Goal: Task Accomplishment & Management: Manage account settings

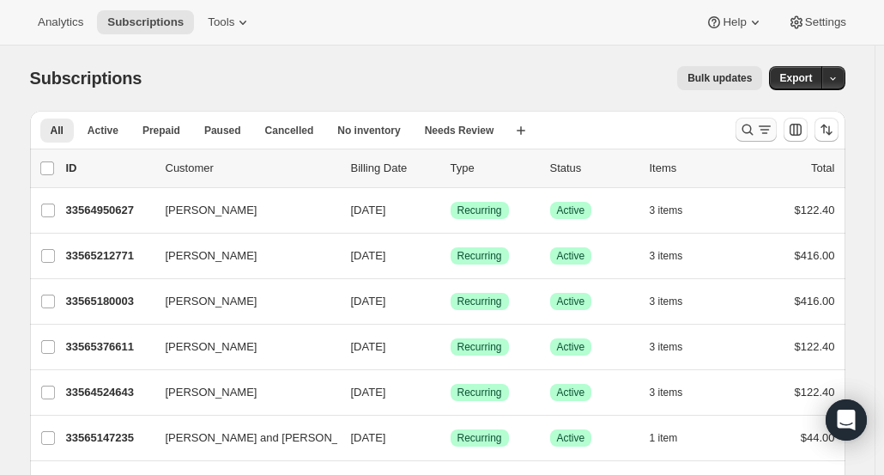
click at [749, 135] on icon "Search and filter results" at bounding box center [747, 129] width 17 height 17
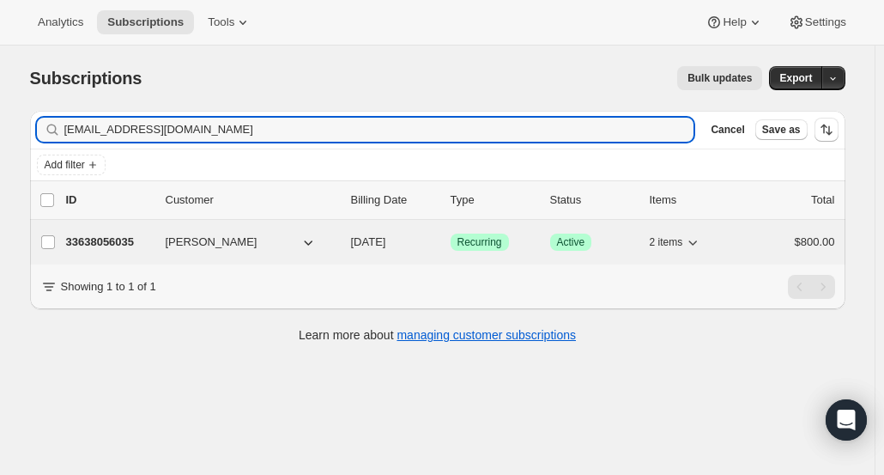
type input "[EMAIL_ADDRESS][DOMAIN_NAME]"
click at [143, 241] on p "33638056035" at bounding box center [109, 241] width 86 height 17
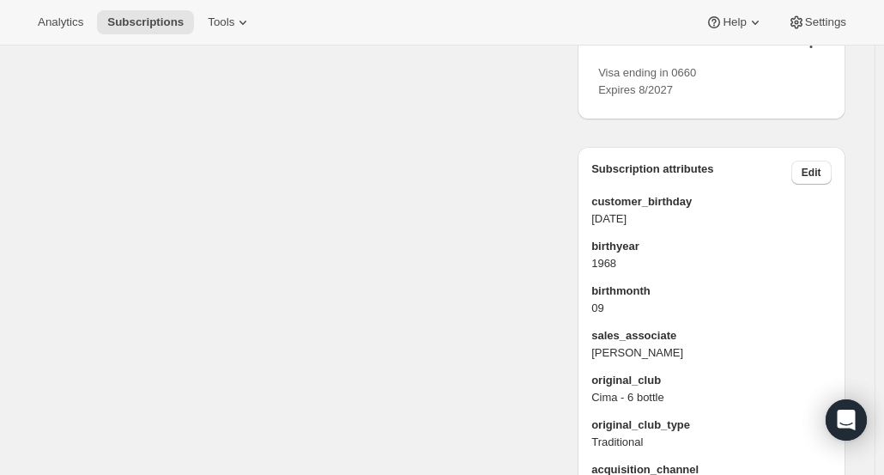
scroll to position [57, 0]
